Goal: Information Seeking & Learning: Find specific fact

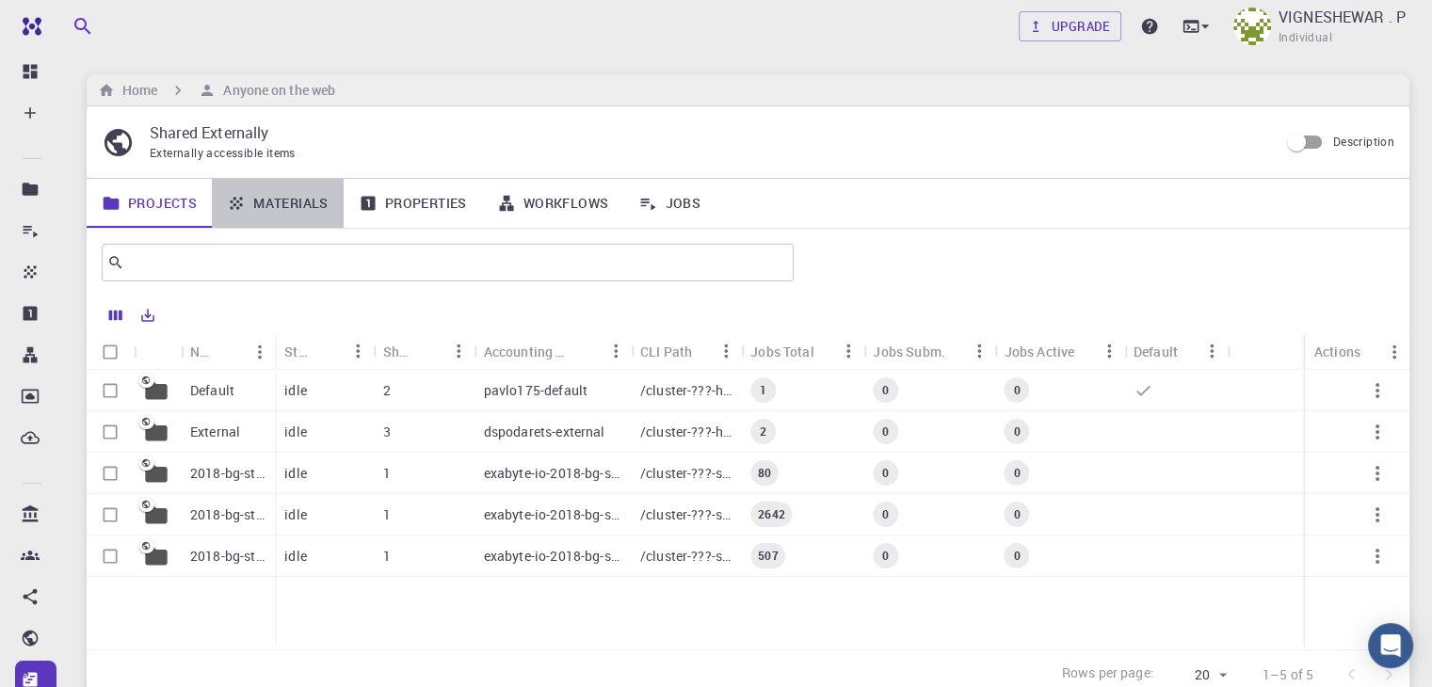
click at [286, 185] on link "Materials" at bounding box center [278, 203] width 132 height 49
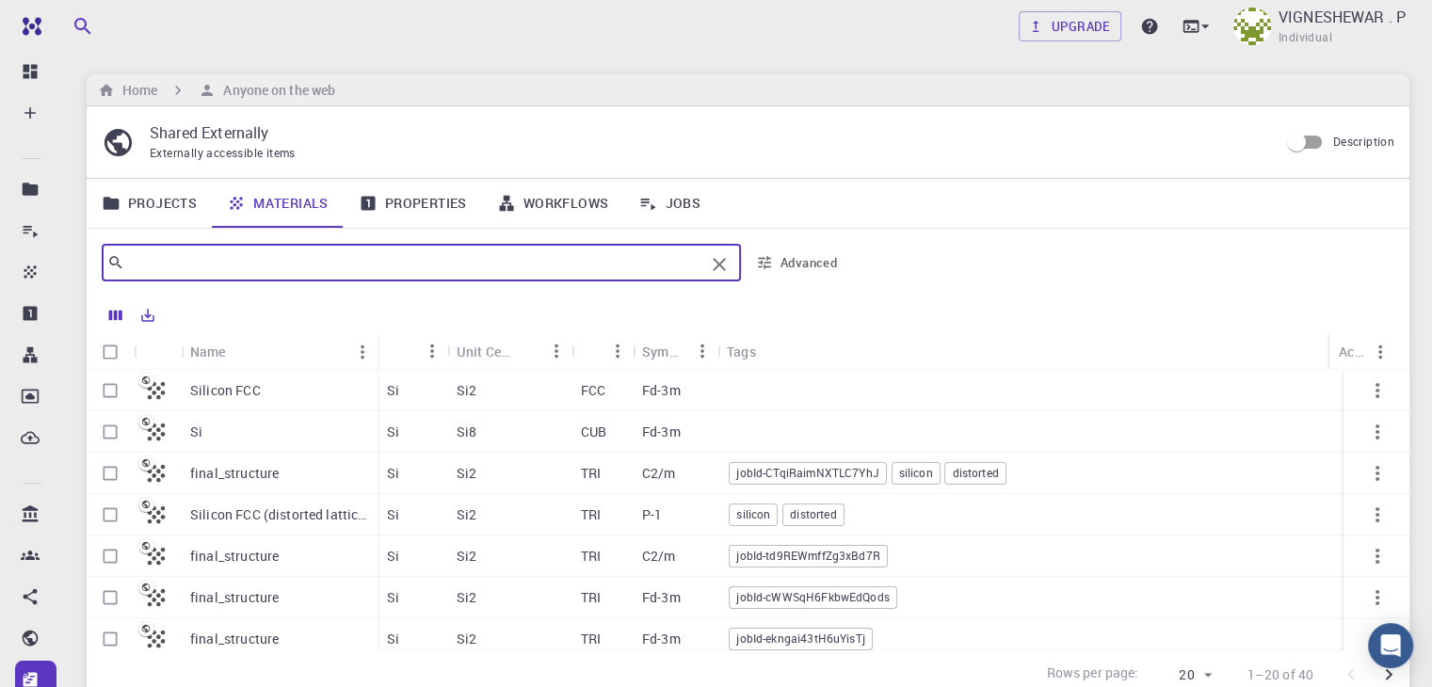
click at [249, 268] on input "text" at bounding box center [414, 263] width 580 height 26
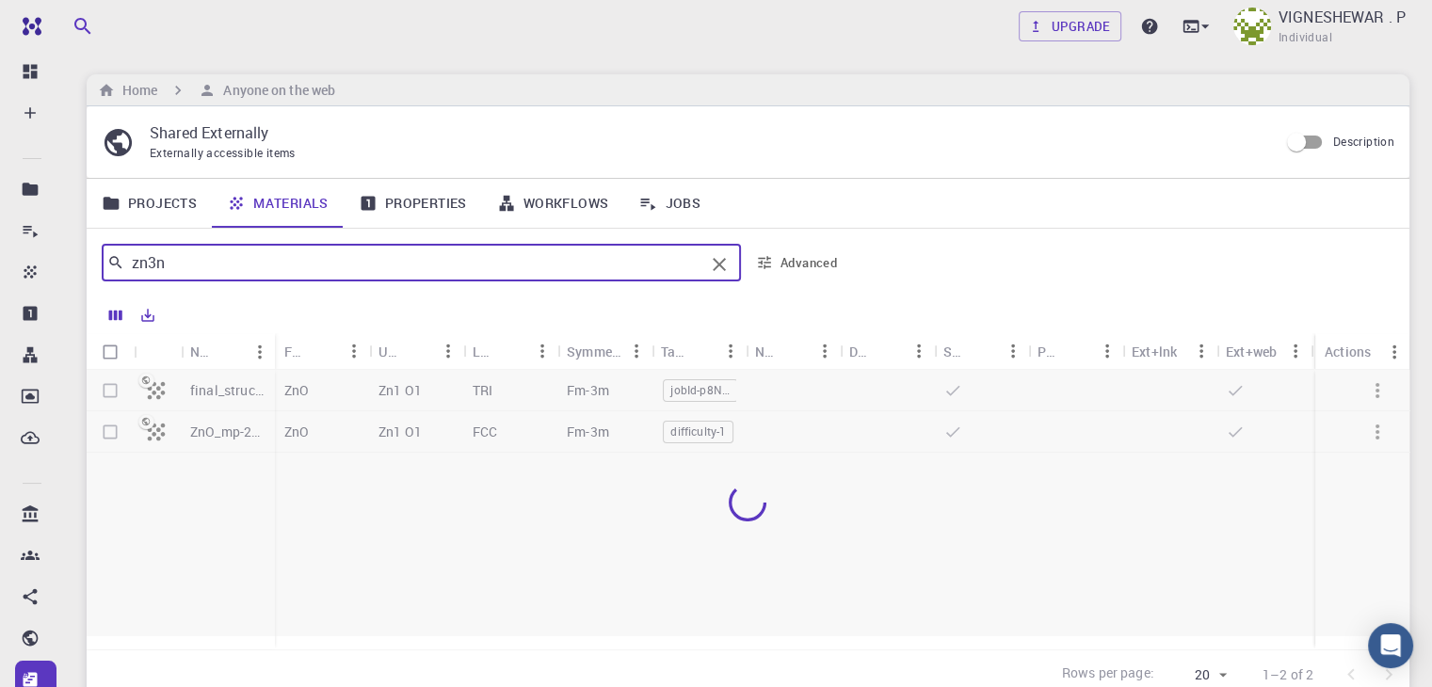
type input "zn3n2"
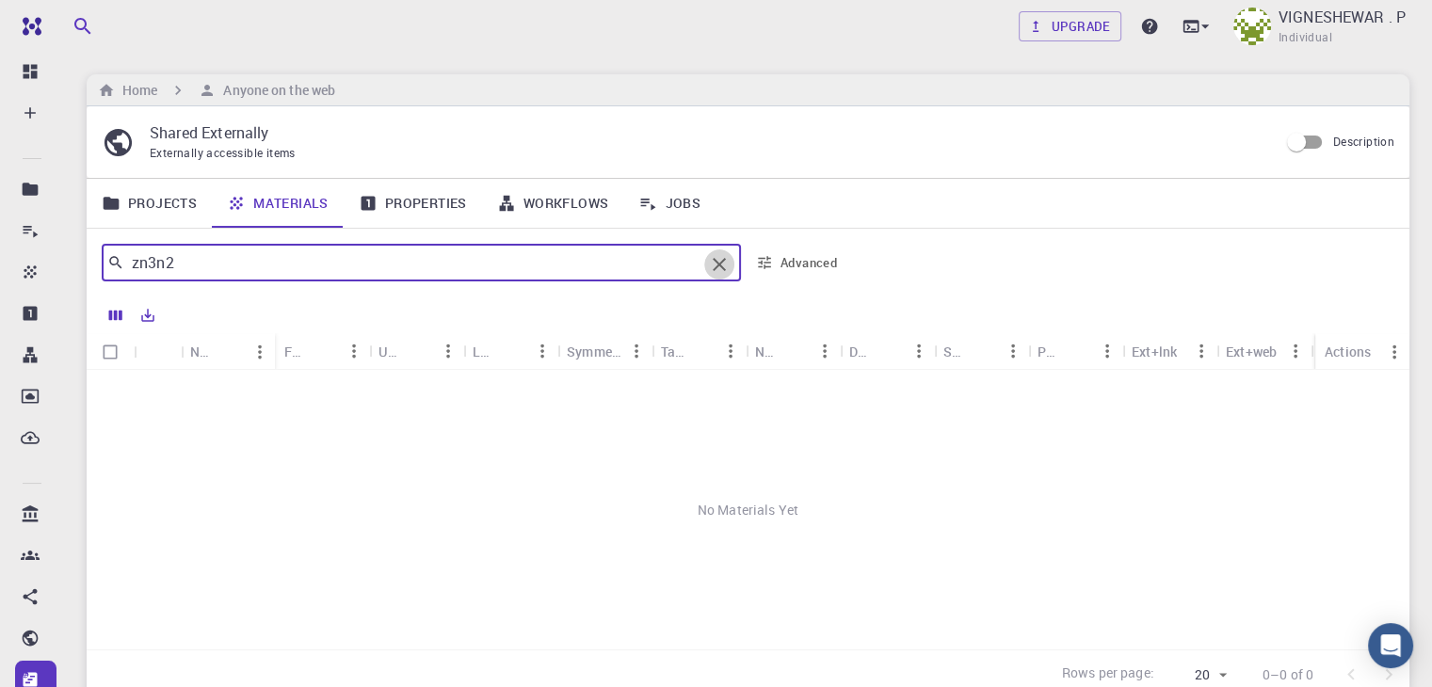
click at [719, 266] on icon "Clear" at bounding box center [719, 264] width 23 height 23
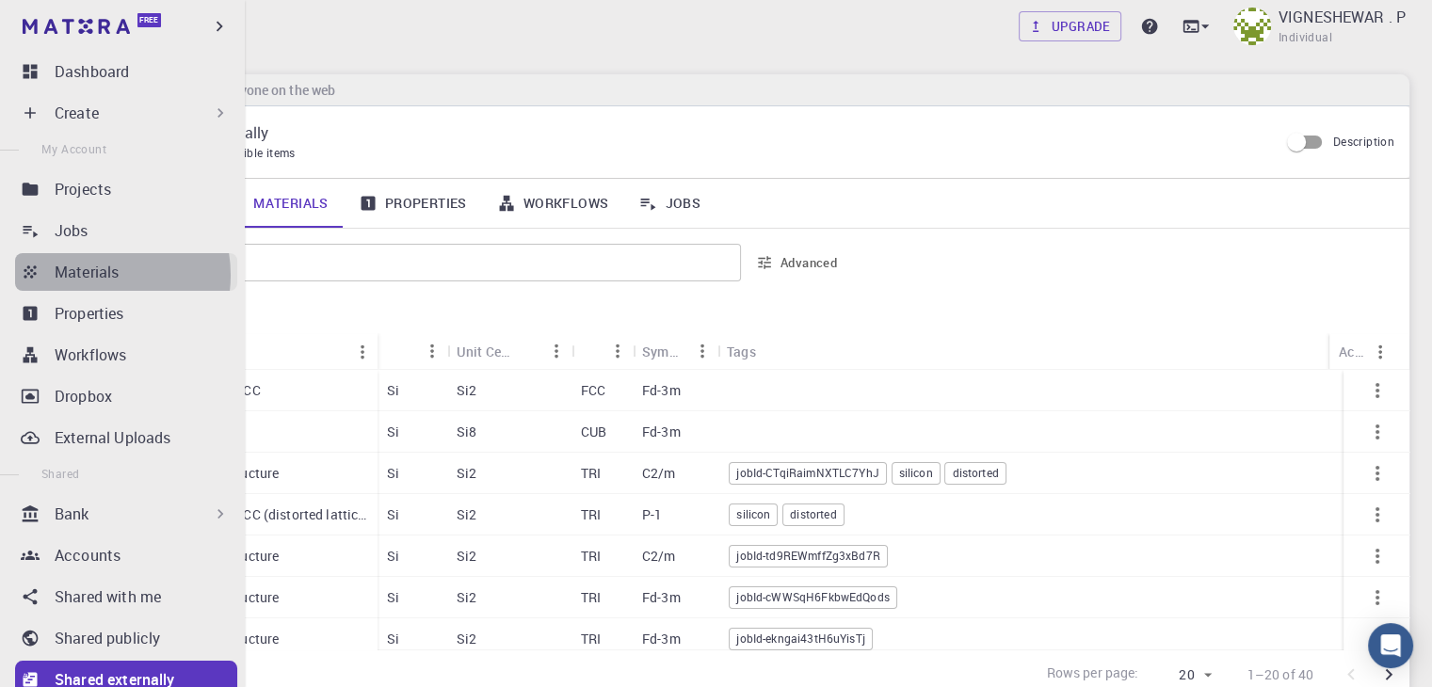
click at [93, 275] on p "Materials" at bounding box center [87, 272] width 64 height 23
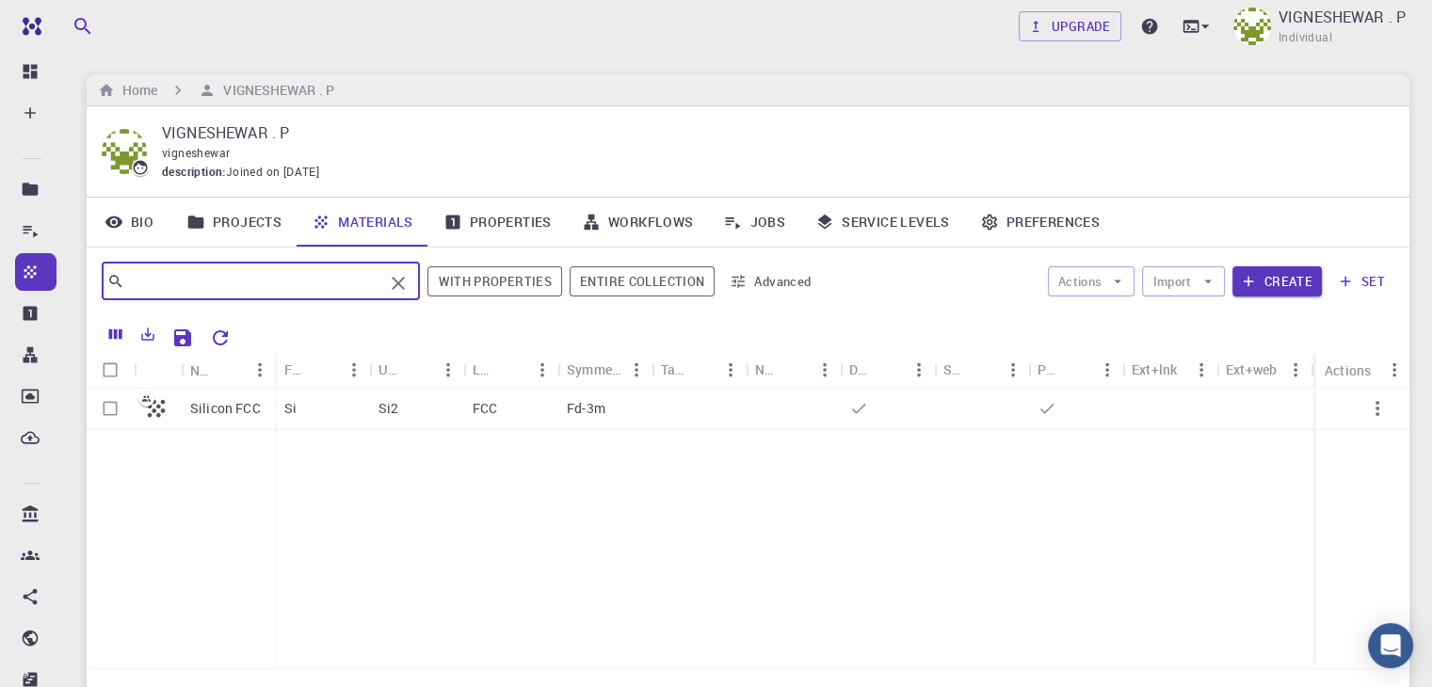
click at [251, 287] on input "text" at bounding box center [253, 281] width 259 height 26
type input "v"
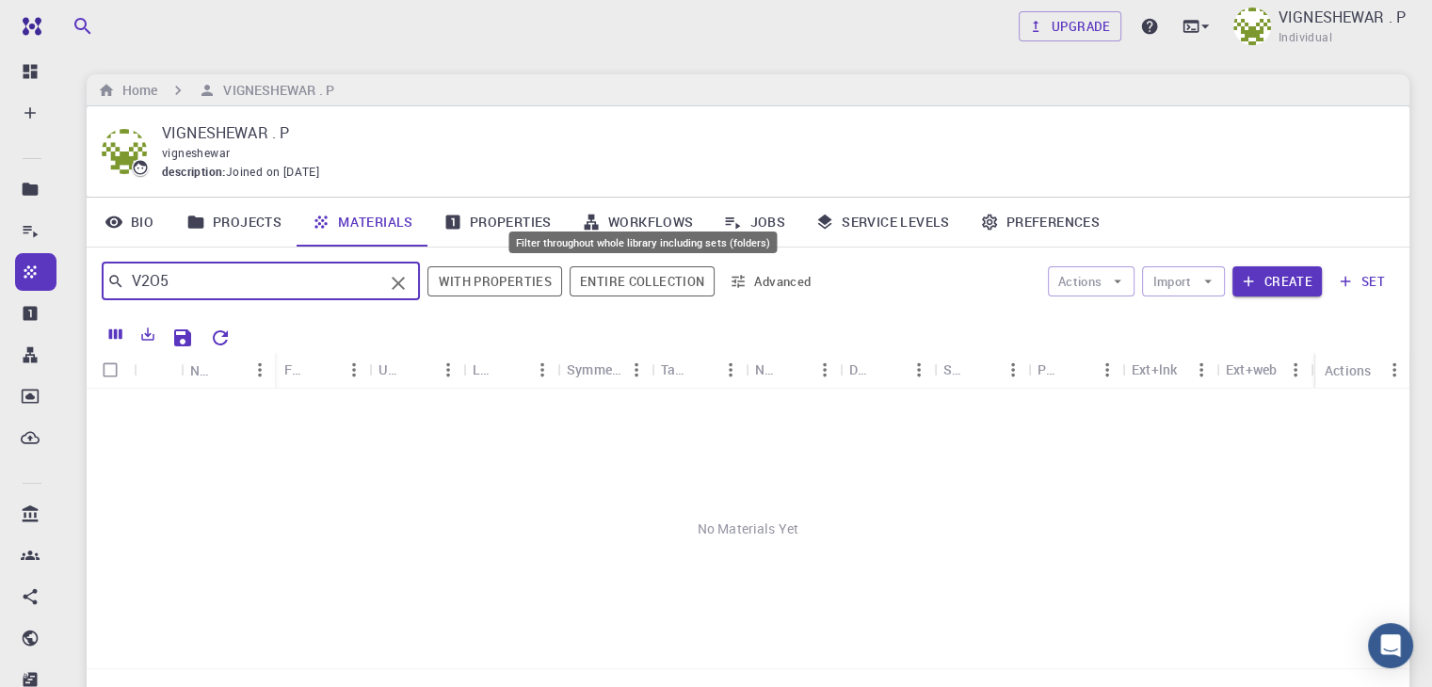
type input "V2O5"
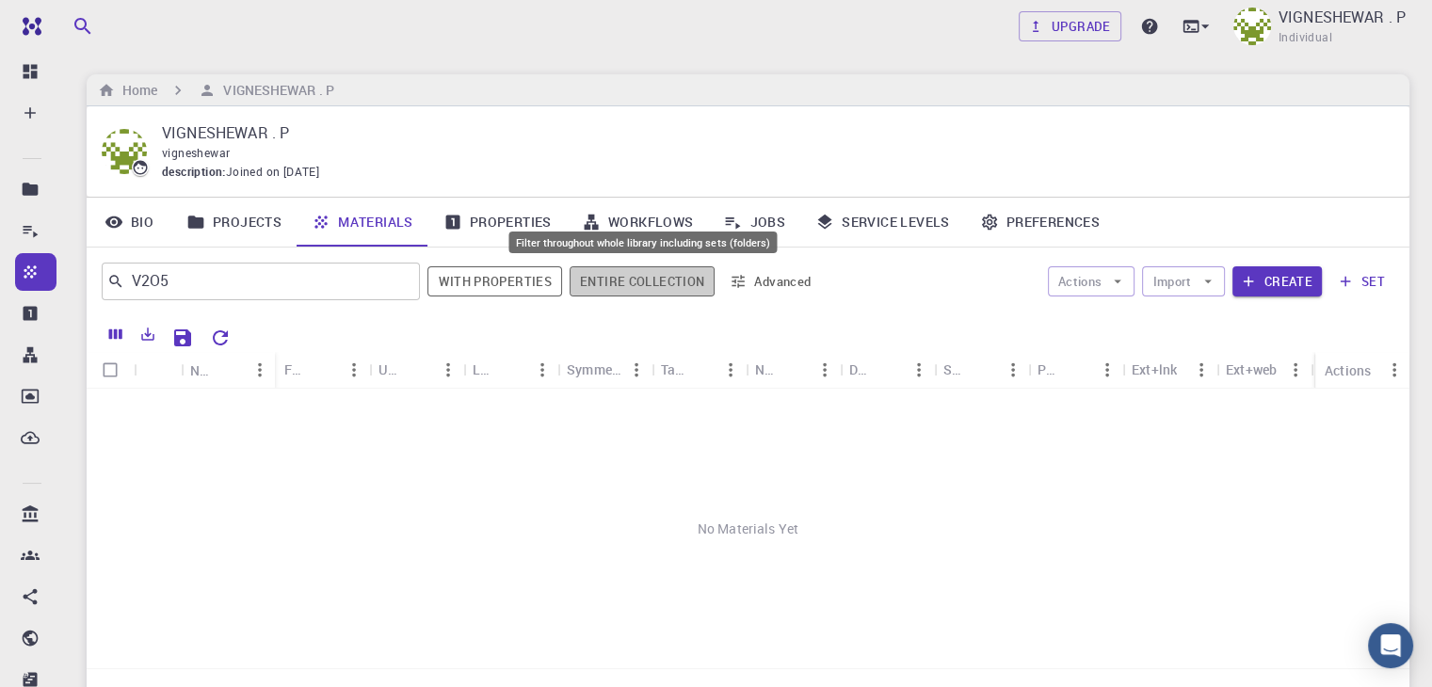
click at [646, 273] on button "Entire collection" at bounding box center [642, 281] width 145 height 30
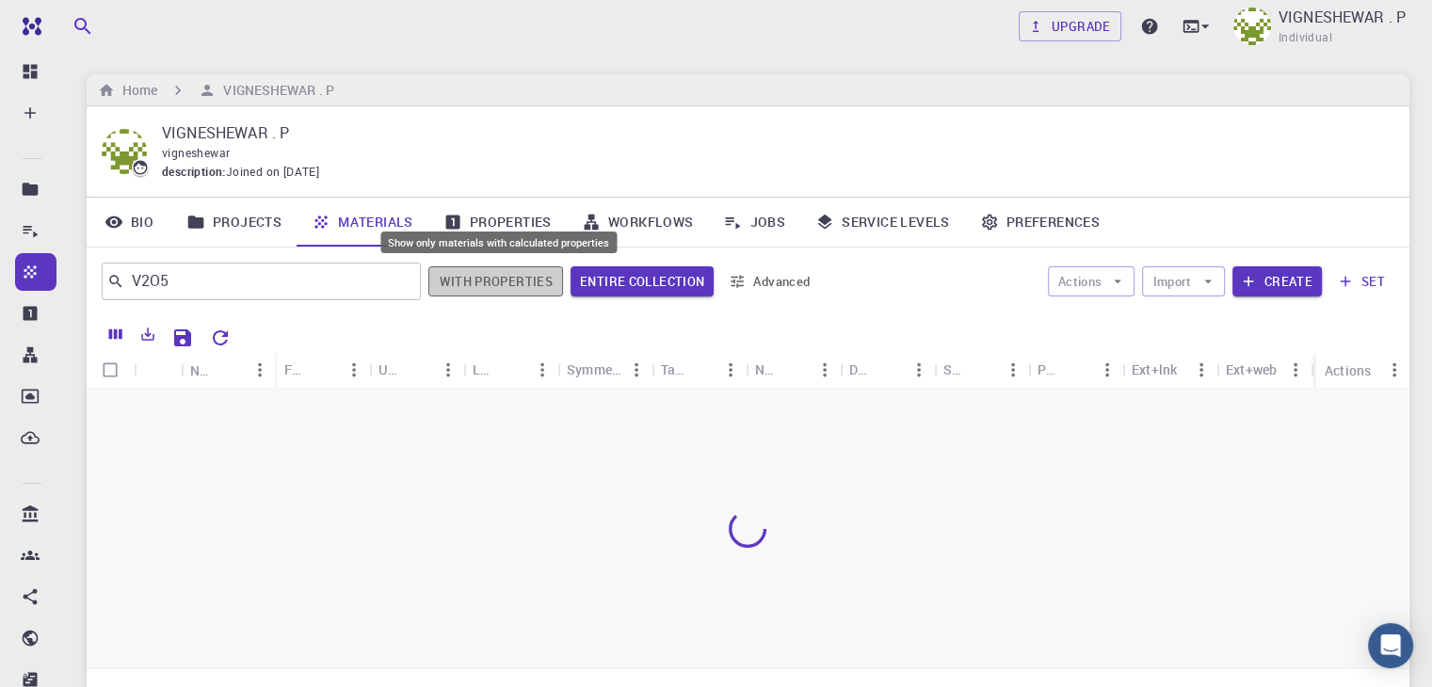
click at [501, 286] on button "With properties" at bounding box center [495, 281] width 135 height 30
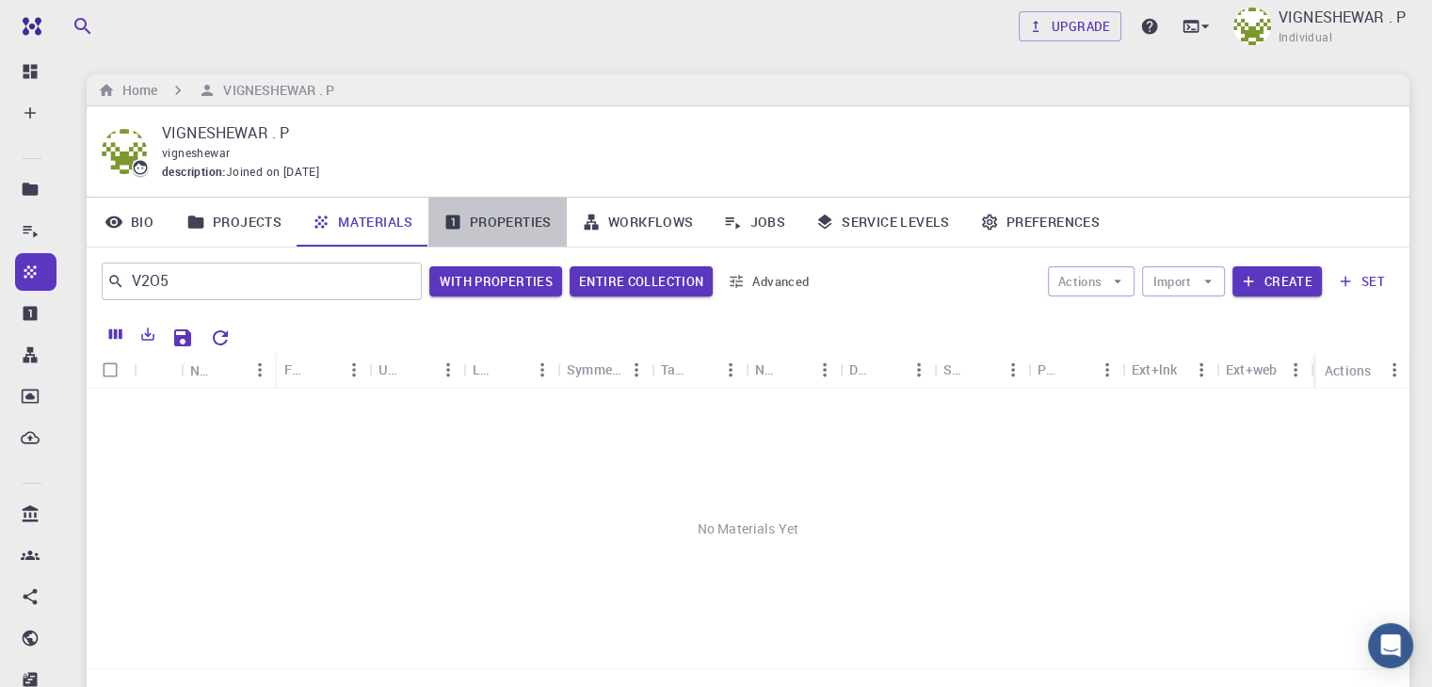
click at [460, 221] on icon at bounding box center [452, 222] width 19 height 19
